Goal: Information Seeking & Learning: Learn about a topic

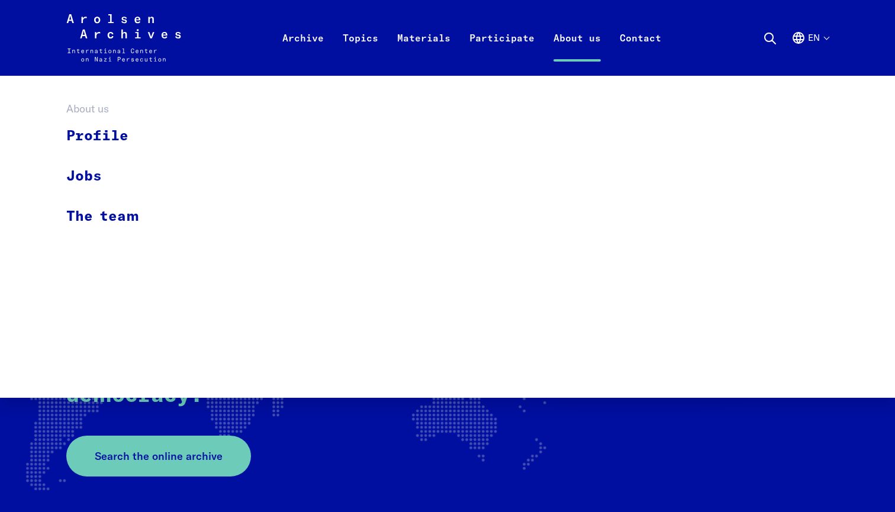
click at [583, 38] on link "About us" at bounding box center [577, 51] width 66 height 47
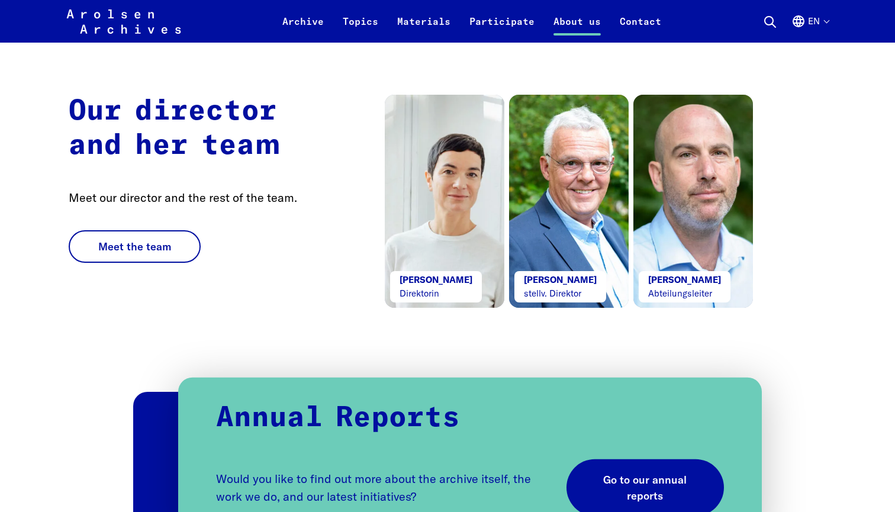
scroll to position [2205, 0]
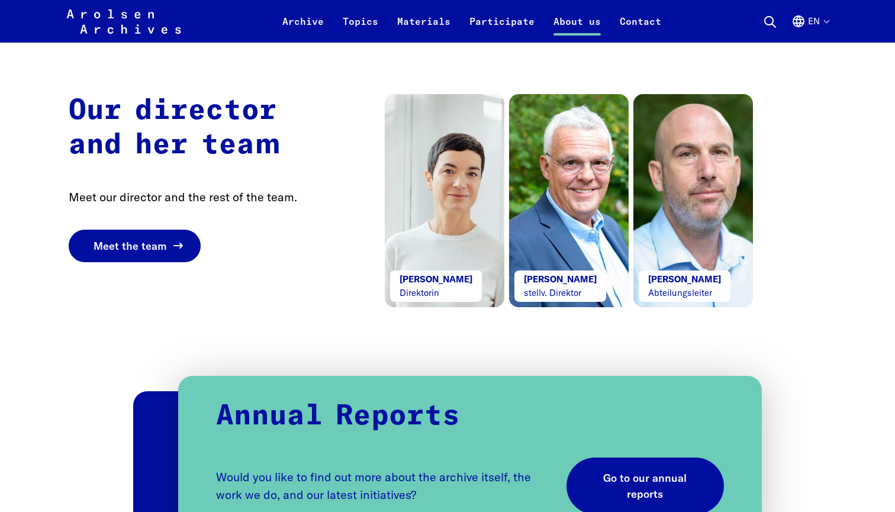
click at [151, 244] on span "Meet the team" at bounding box center [129, 246] width 73 height 16
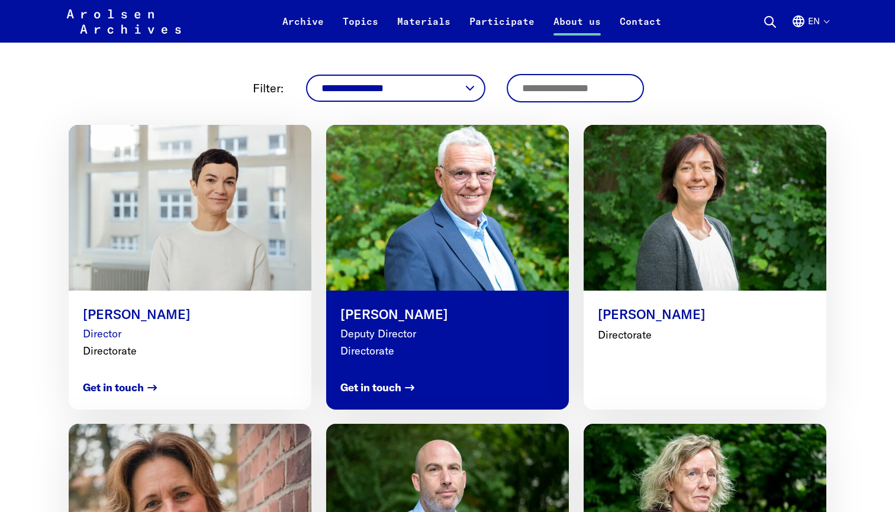
scroll to position [505, 0]
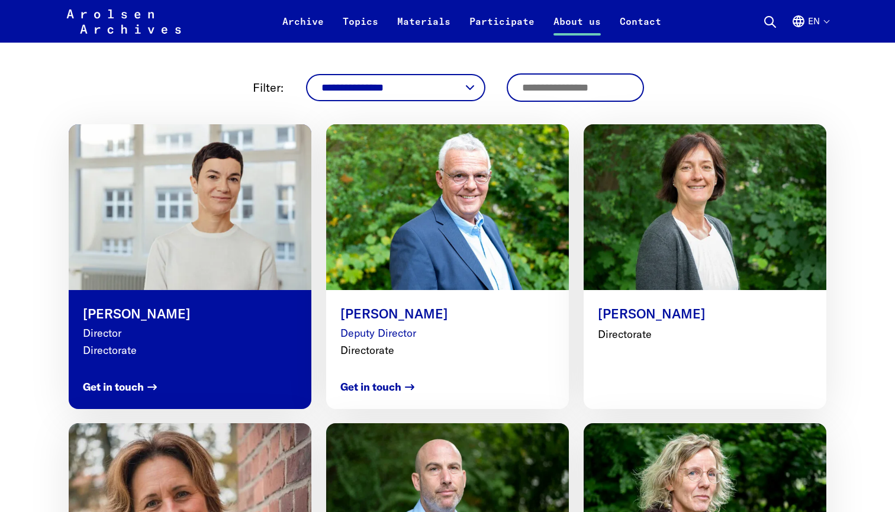
click at [215, 244] on img at bounding box center [190, 207] width 267 height 182
click at [138, 385] on strong "Get in touch" at bounding box center [113, 387] width 61 height 16
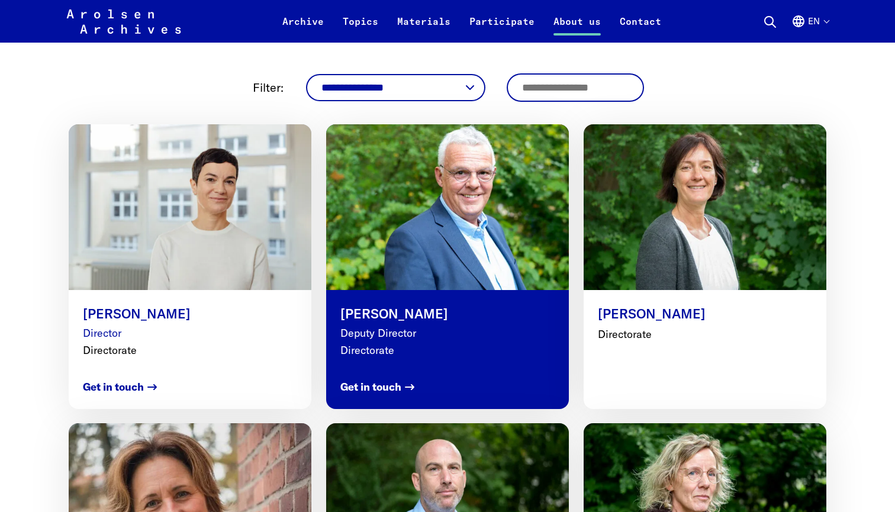
click at [437, 324] on p "[PERSON_NAME]" at bounding box center [447, 314] width 214 height 20
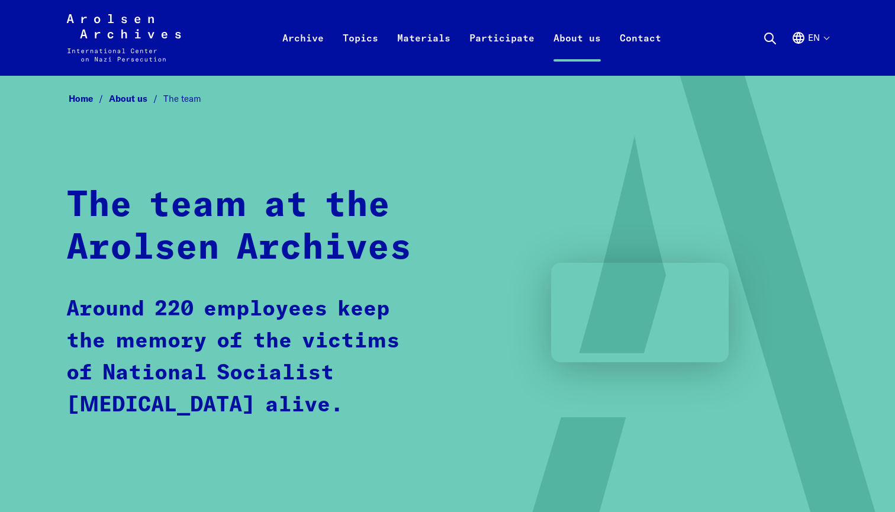
scroll to position [0, 0]
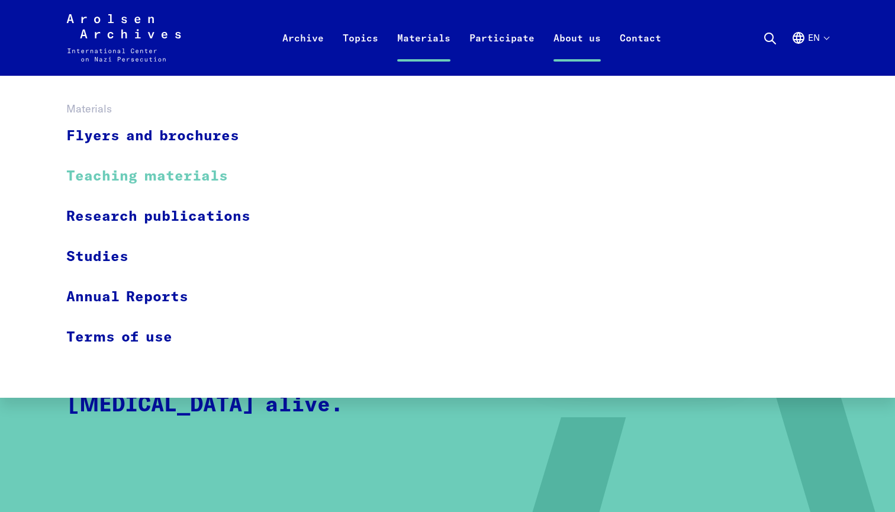
click at [143, 175] on link "Teaching materials" at bounding box center [165, 176] width 199 height 40
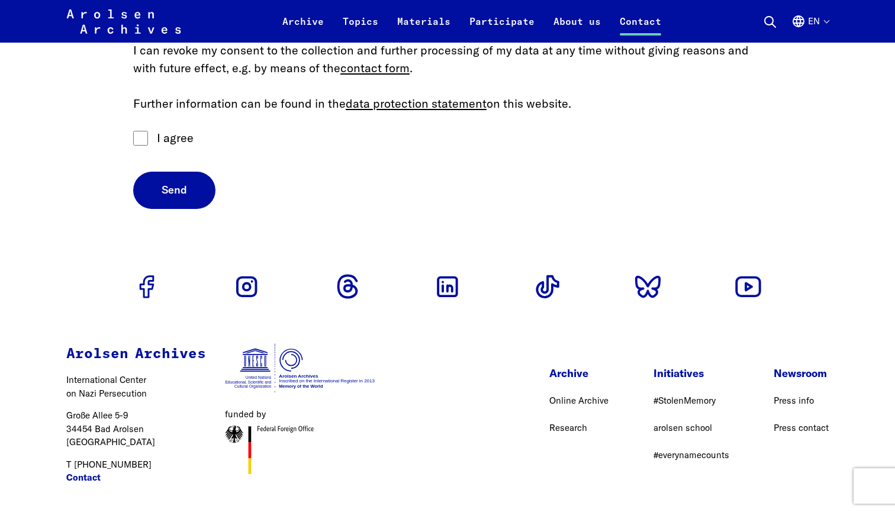
scroll to position [833, 0]
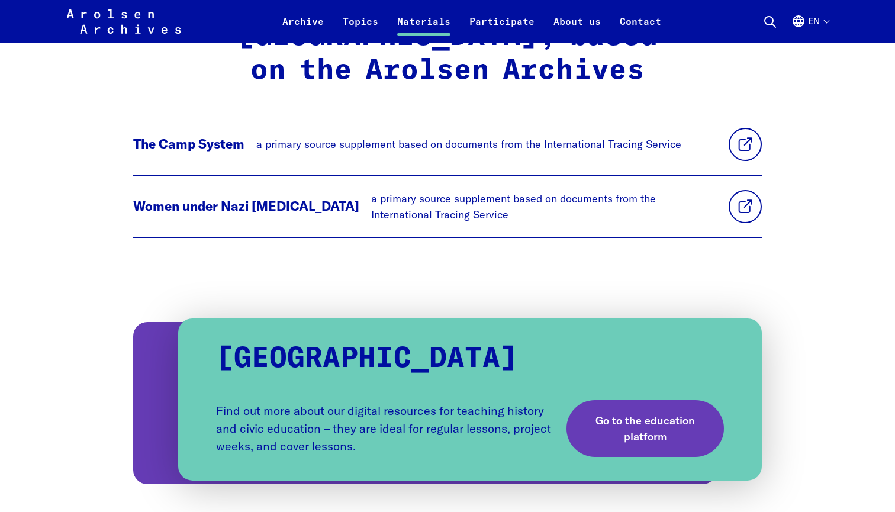
scroll to position [1969, 0]
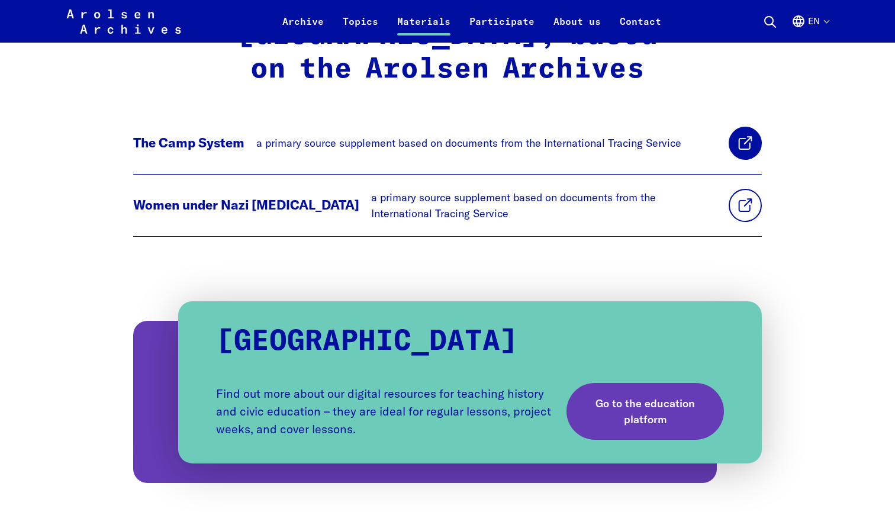
click at [728, 160] on link at bounding box center [744, 143] width 33 height 33
